Goal: Task Accomplishment & Management: Use online tool/utility

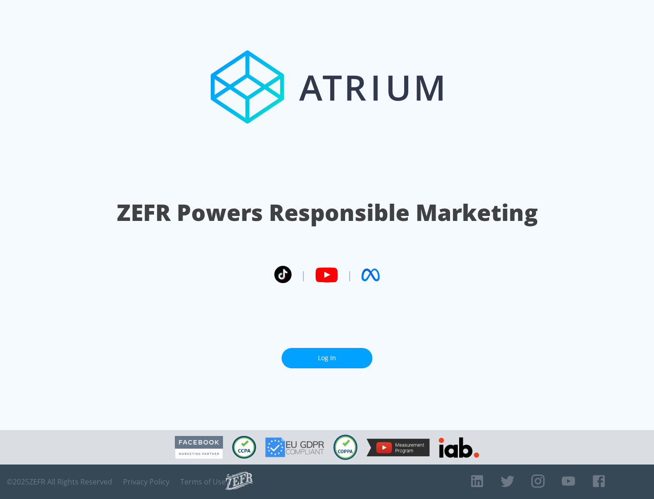
click at [327, 358] on link "Log In" at bounding box center [326, 358] width 91 height 20
